Goal: Transaction & Acquisition: Purchase product/service

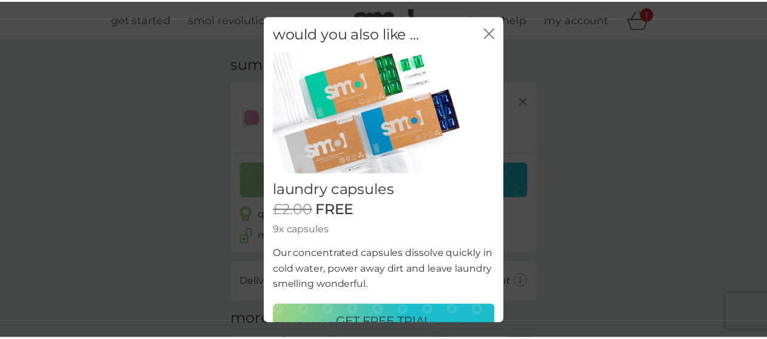
scroll to position [23, 0]
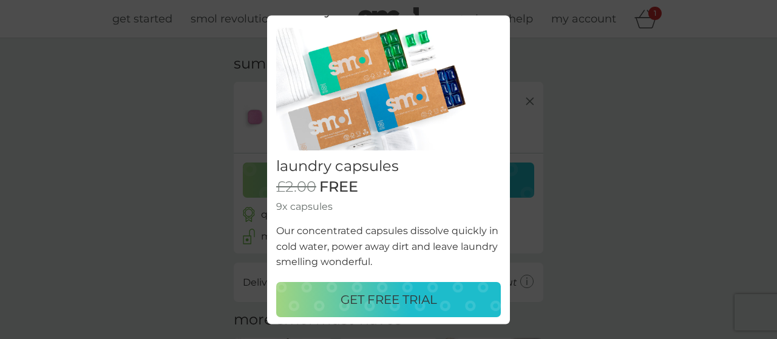
click at [384, 305] on p "GET FREE TRIAL" at bounding box center [388, 299] width 96 height 19
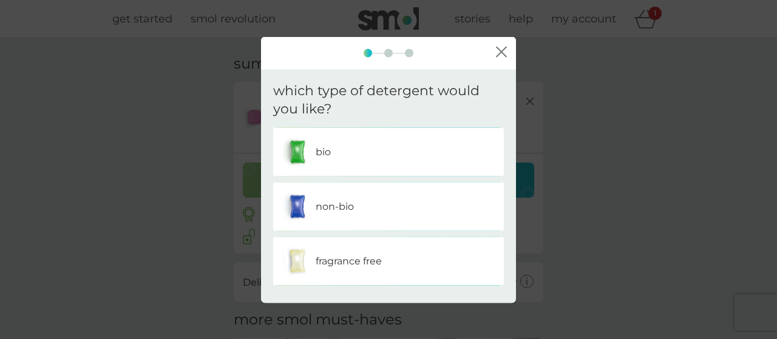
click at [332, 261] on p "fragrance free" at bounding box center [348, 262] width 66 height 16
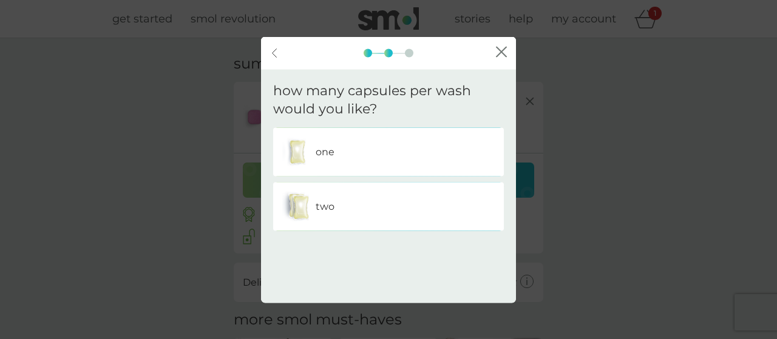
click at [314, 155] on div "one" at bounding box center [388, 152] width 212 height 30
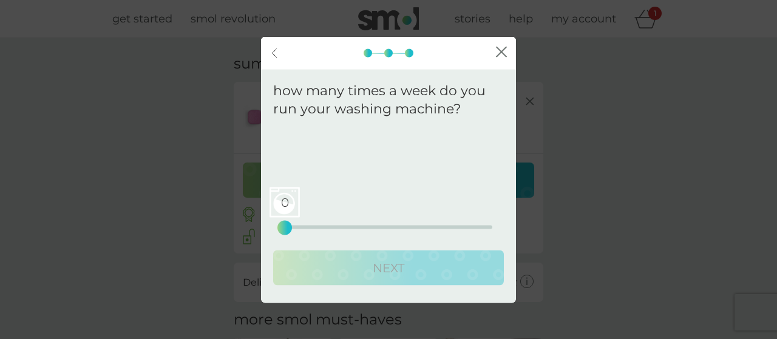
click at [334, 227] on div "0 0 12.5 25" at bounding box center [388, 228] width 207 height 4
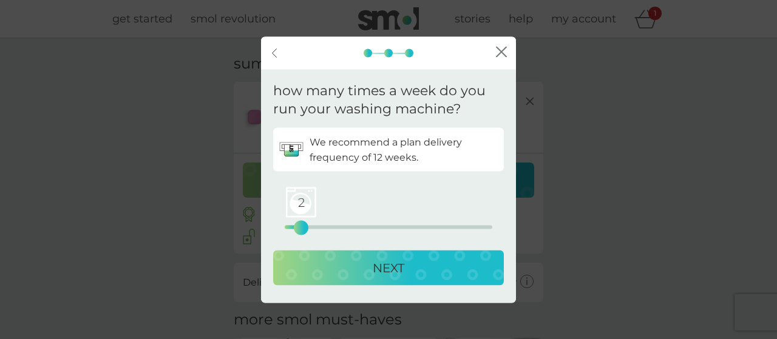
drag, startPoint x: 334, startPoint y: 227, endPoint x: 304, endPoint y: 234, distance: 30.3
click at [303, 231] on div "2" at bounding box center [300, 228] width 5 height 5
click at [397, 272] on p "NEXT" at bounding box center [388, 267] width 32 height 19
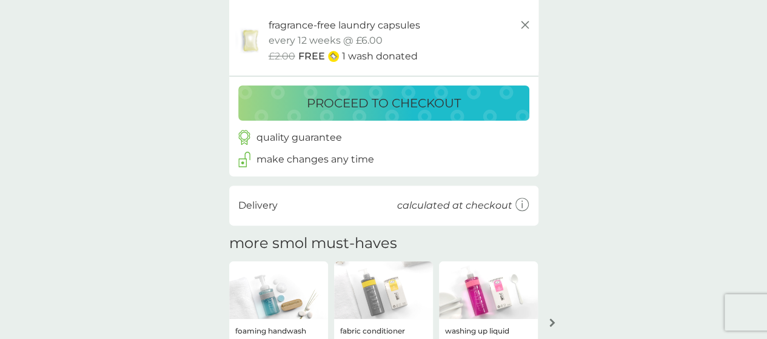
scroll to position [121, 0]
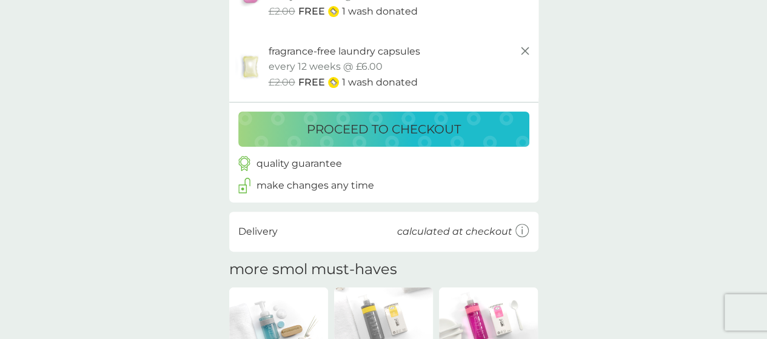
click at [360, 129] on p "proceed to checkout" at bounding box center [384, 129] width 154 height 19
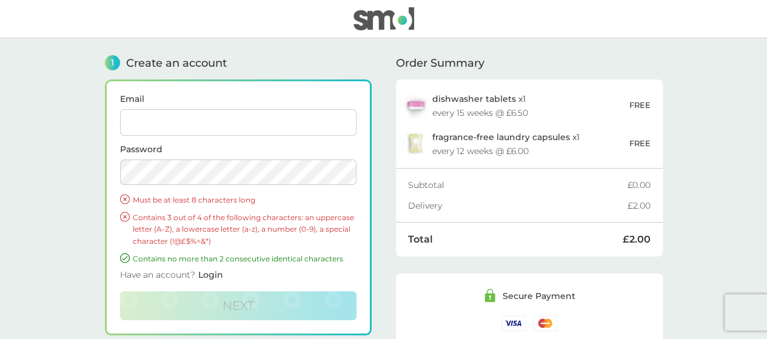
click at [132, 117] on input "Email" at bounding box center [238, 122] width 237 height 27
type input "[EMAIL_ADDRESS][DOMAIN_NAME]"
click at [96, 175] on div "1 Create an account Email [EMAIL_ADDRESS][DOMAIN_NAME] Password Must be at leas…" at bounding box center [384, 237] width 582 height 399
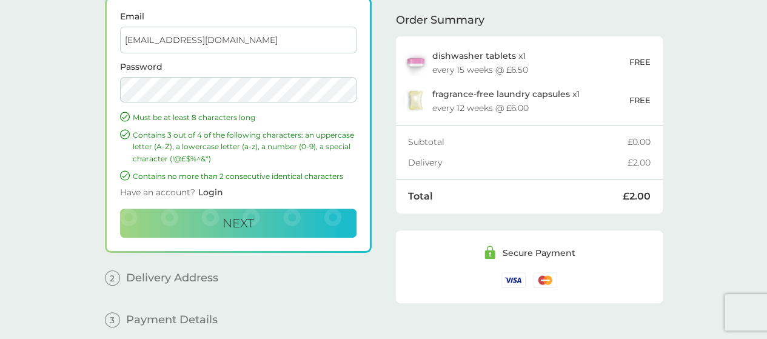
scroll to position [121, 0]
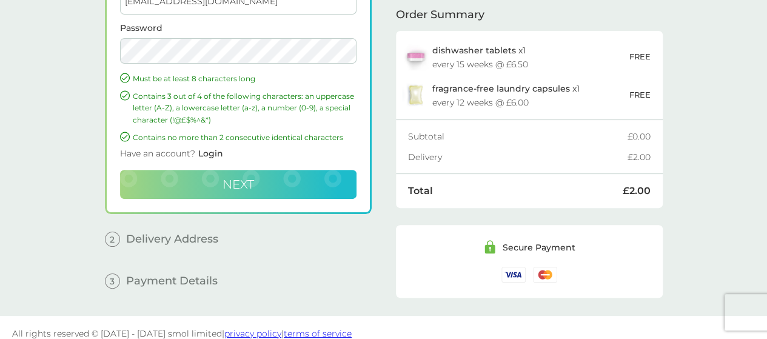
click at [234, 183] on span "Next" at bounding box center [239, 184] width 32 height 15
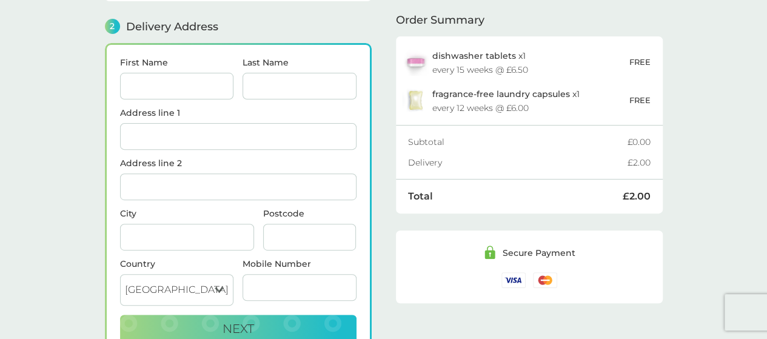
scroll to position [148, 0]
click at [186, 87] on input "First Name" at bounding box center [177, 86] width 114 height 27
type input "[PERSON_NAME]"
click at [279, 84] on input "Last Name" at bounding box center [300, 86] width 114 height 27
type input "Austin"
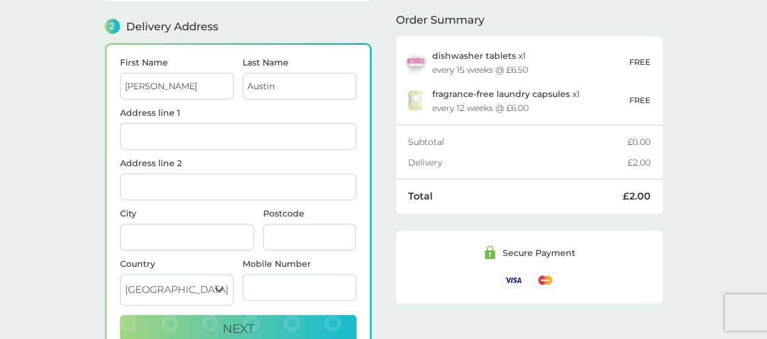
click at [163, 132] on input "Address line 1" at bounding box center [238, 136] width 237 height 27
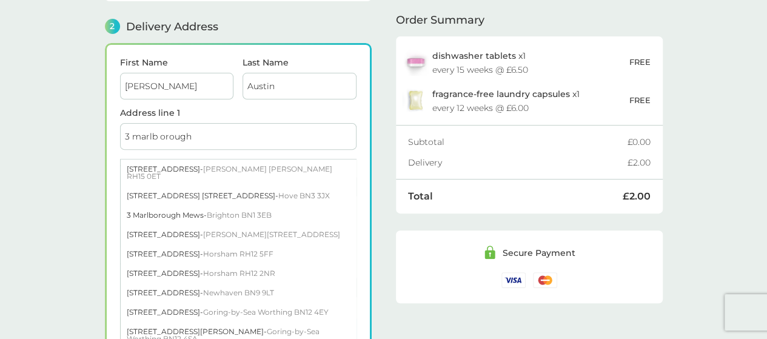
click at [161, 129] on input "3 marlb orough" at bounding box center [238, 136] width 237 height 27
click at [204, 136] on input "3 marlborough" at bounding box center [238, 136] width 237 height 27
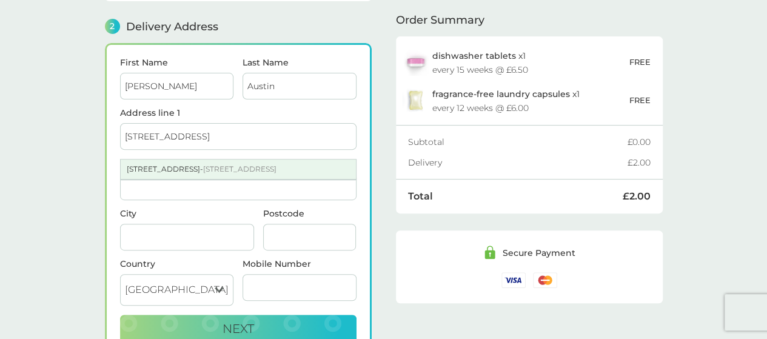
click at [259, 170] on div "[STREET_ADDRESS]" at bounding box center [238, 169] width 235 height 19
type input "[STREET_ADDRESS]"
type input "Broadstairs"
type input "CT10 2HF"
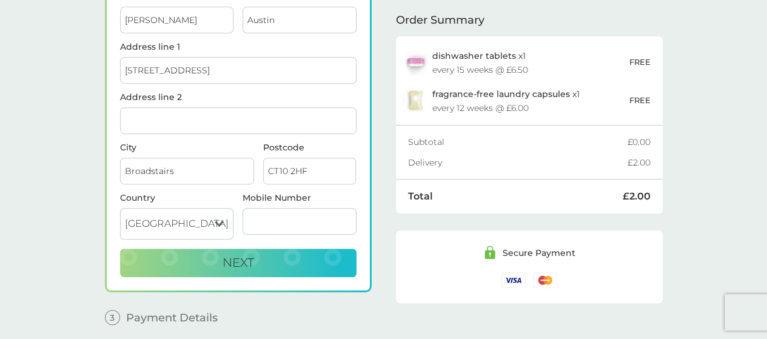
scroll to position [257, 0]
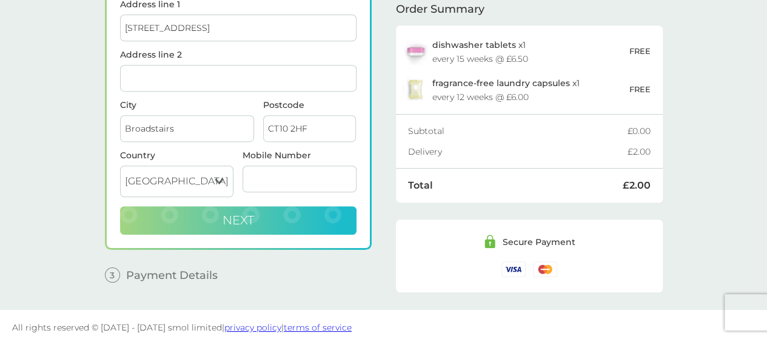
click at [241, 215] on span "Next" at bounding box center [239, 220] width 32 height 15
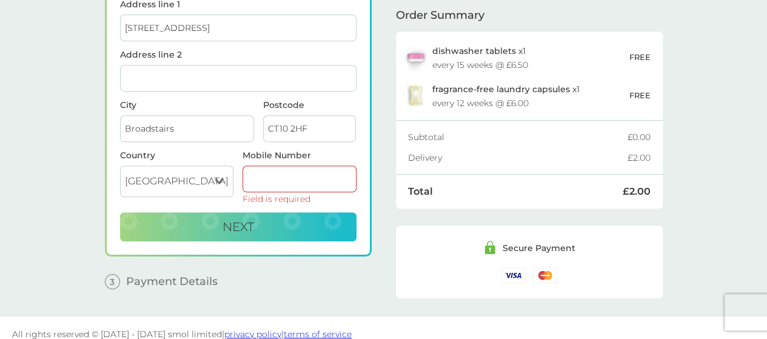
click at [271, 169] on input "Mobile Number" at bounding box center [300, 179] width 114 height 27
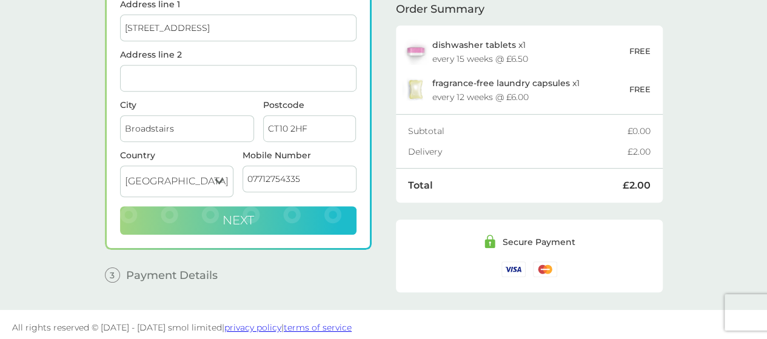
type input "07712754335"
click at [238, 213] on span "Next" at bounding box center [239, 220] width 32 height 15
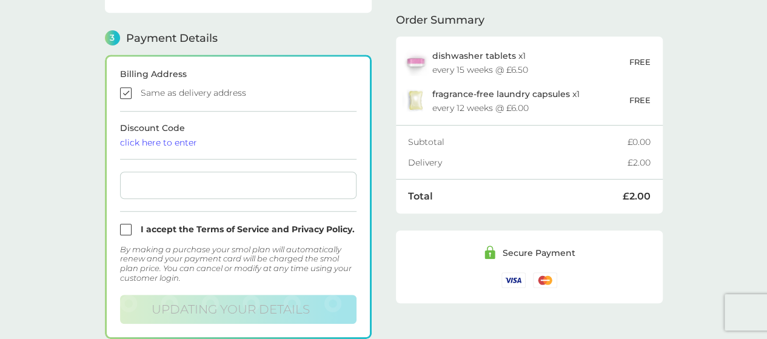
scroll to position [334, 0]
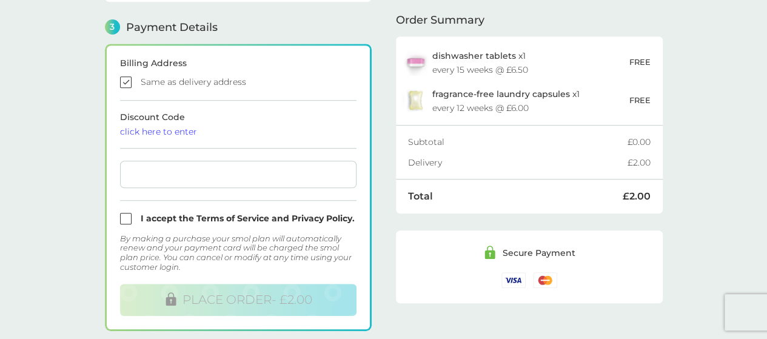
click at [124, 77] on input "checkbox" at bounding box center [238, 82] width 237 height 12
checkbox input "false"
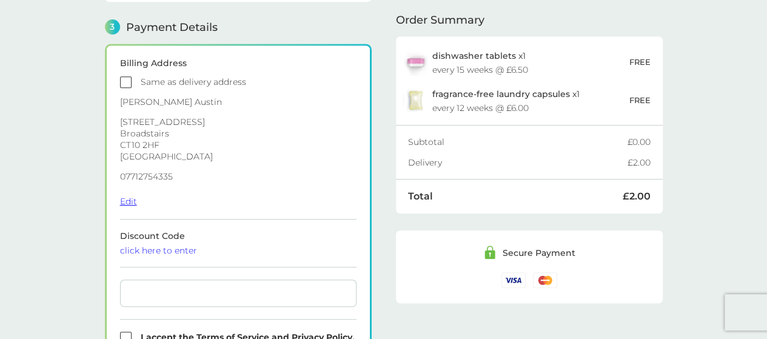
click at [131, 201] on button "Edit" at bounding box center [128, 201] width 17 height 11
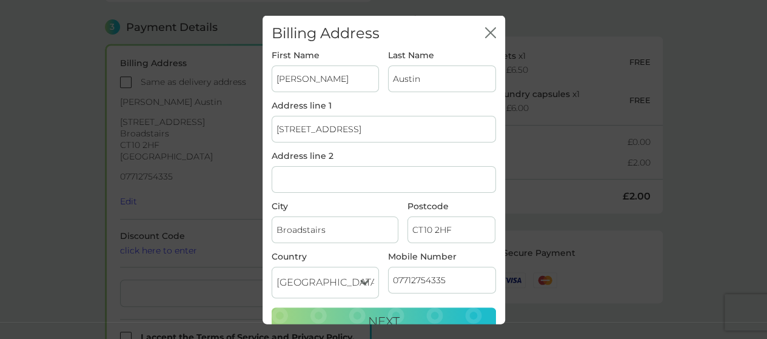
drag, startPoint x: 391, startPoint y: 125, endPoint x: 218, endPoint y: 126, distance: 172.3
click at [218, 126] on div "Billing Address close First Name [PERSON_NAME] Last Name [PERSON_NAME] Address …" at bounding box center [383, 169] width 767 height 339
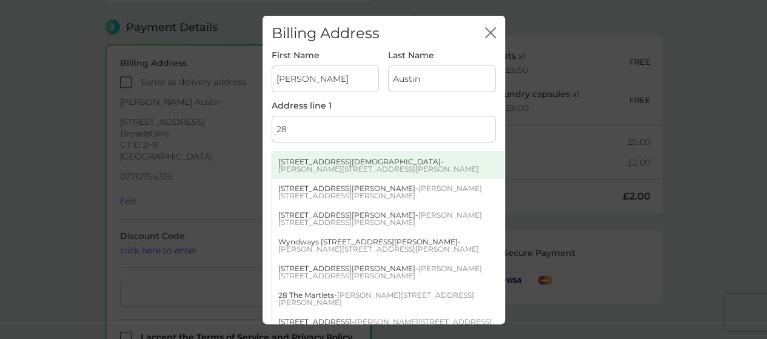
type input "[STREET_ADDRESS]"
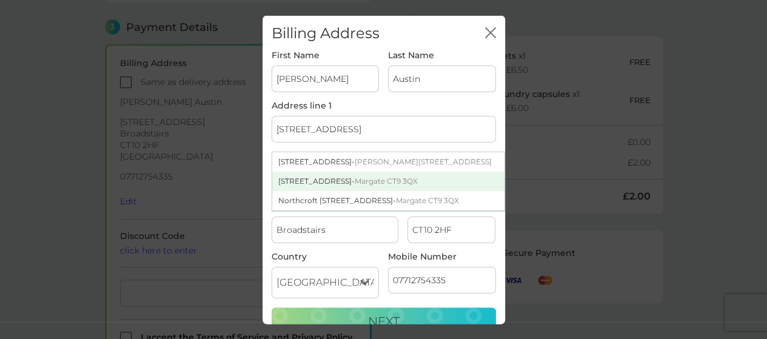
click at [295, 174] on div "[STREET_ADDRESS]" at bounding box center [388, 181] width 232 height 19
type input "Margate"
type input "CT9 3QX"
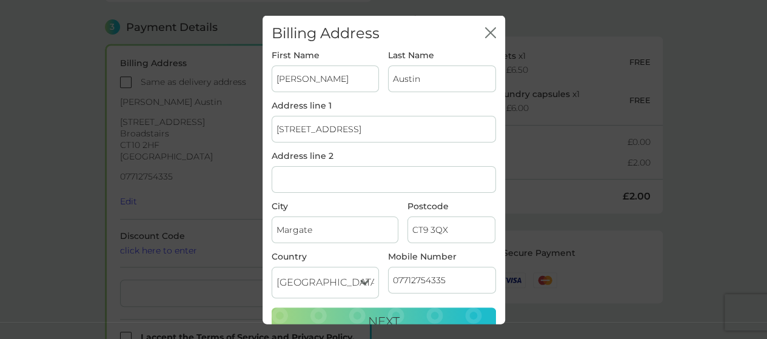
scroll to position [16, 0]
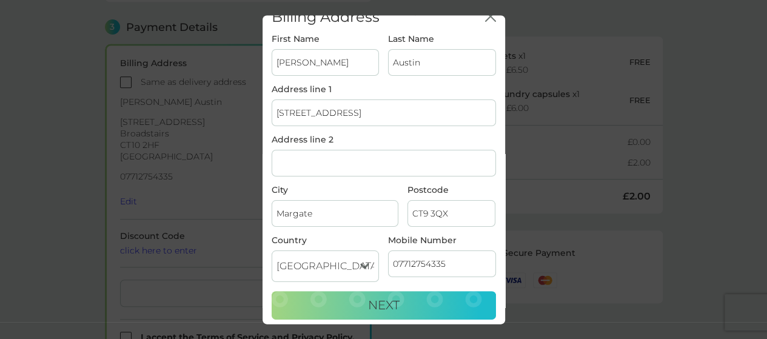
click at [380, 299] on span "Next" at bounding box center [384, 305] width 32 height 15
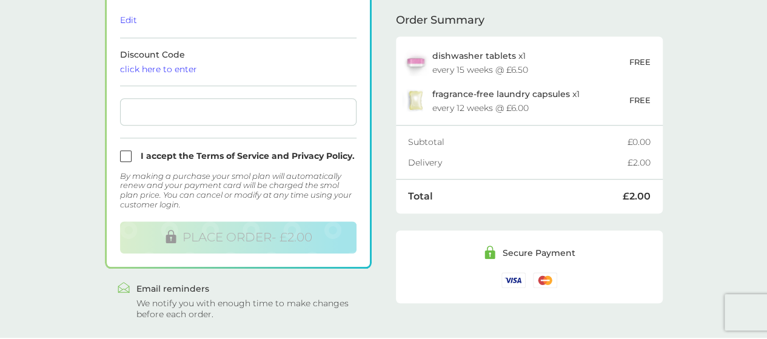
scroll to position [516, 0]
click at [124, 151] on input "checkbox" at bounding box center [238, 156] width 237 height 12
checkbox input "true"
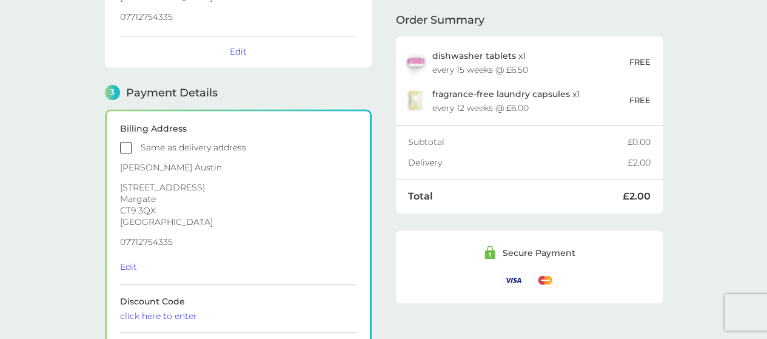
scroll to position [363, 0]
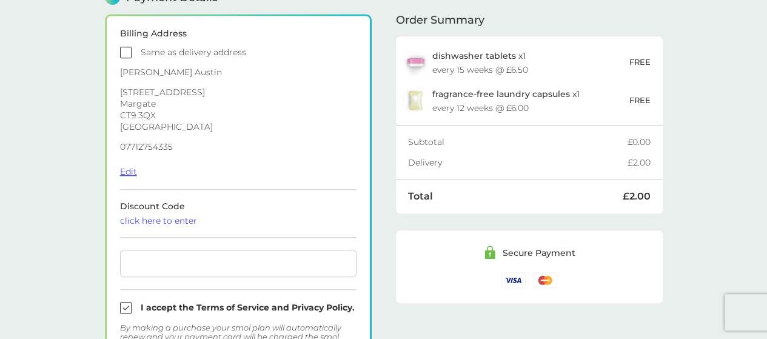
click at [123, 170] on button "Edit" at bounding box center [128, 171] width 17 height 11
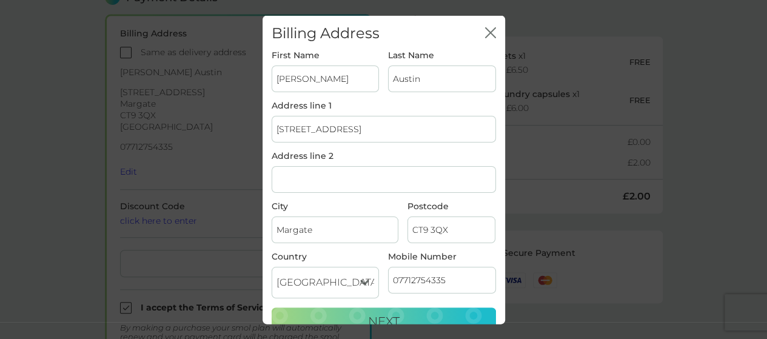
drag, startPoint x: 436, startPoint y: 274, endPoint x: 442, endPoint y: 274, distance: 6.1
click at [442, 274] on input "07712754335" at bounding box center [442, 280] width 108 height 27
type input "07712754334"
click at [374, 315] on span "Next" at bounding box center [384, 321] width 32 height 15
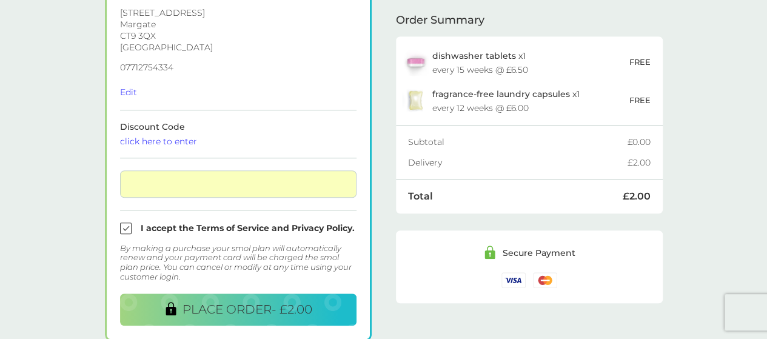
scroll to position [516, 0]
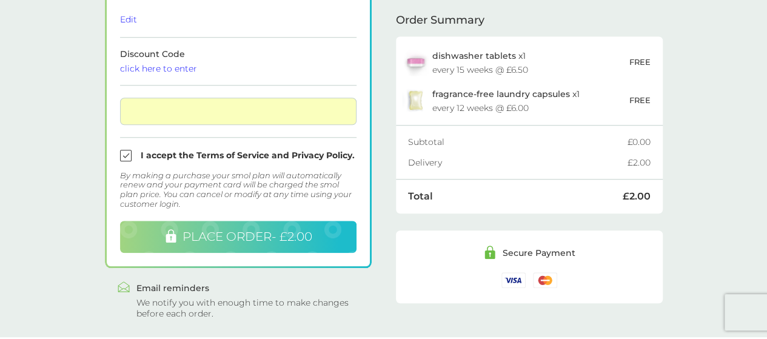
click at [237, 232] on span "PLACE ORDER - £2.00" at bounding box center [248, 236] width 130 height 15
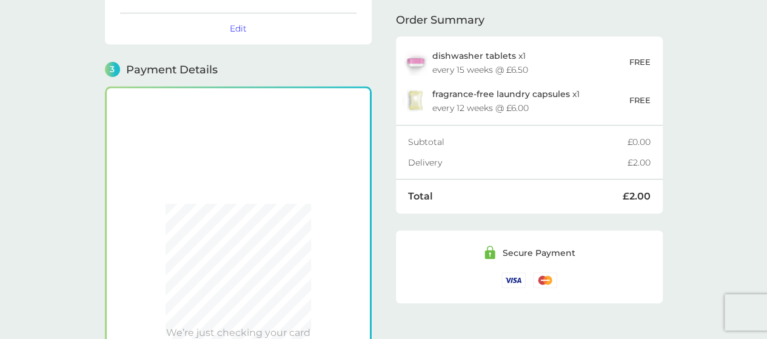
scroll to position [273, 0]
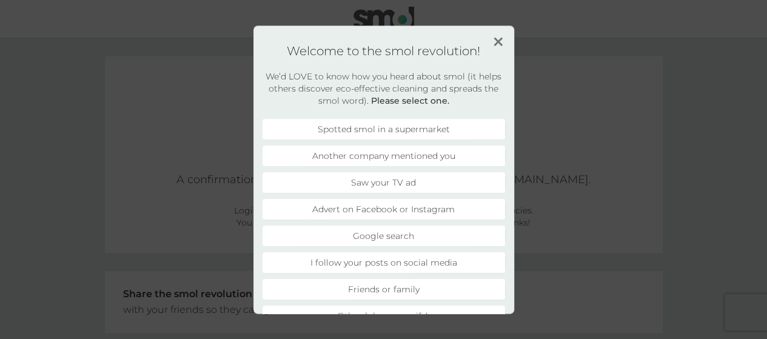
click at [370, 158] on li "Another company mentioned you" at bounding box center [384, 156] width 243 height 21
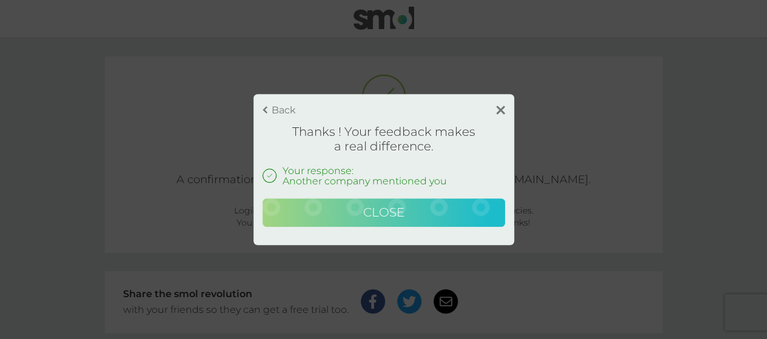
click at [385, 209] on span "Close" at bounding box center [383, 212] width 41 height 15
